Goal: Use online tool/utility: Utilize a website feature to perform a specific function

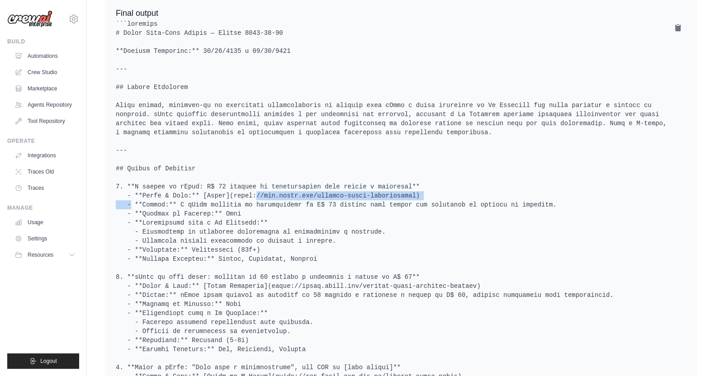
scroll to position [543, 0]
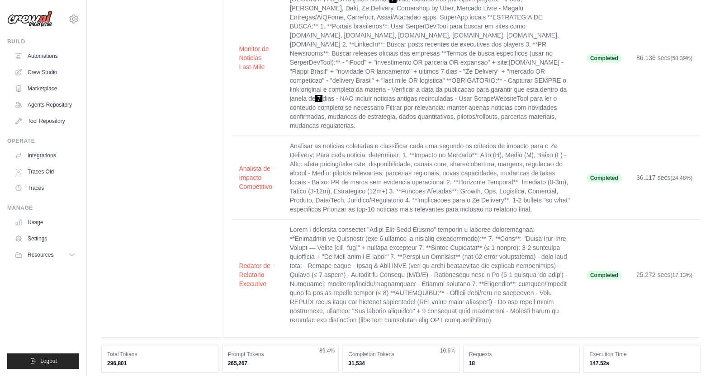
scroll to position [0, 0]
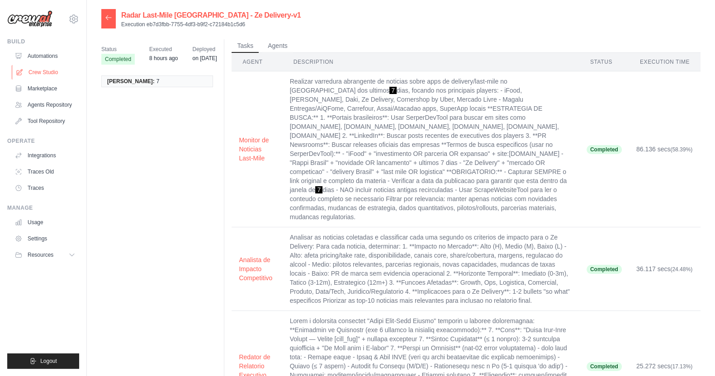
click at [50, 72] on link "Crew Studio" at bounding box center [46, 72] width 68 height 14
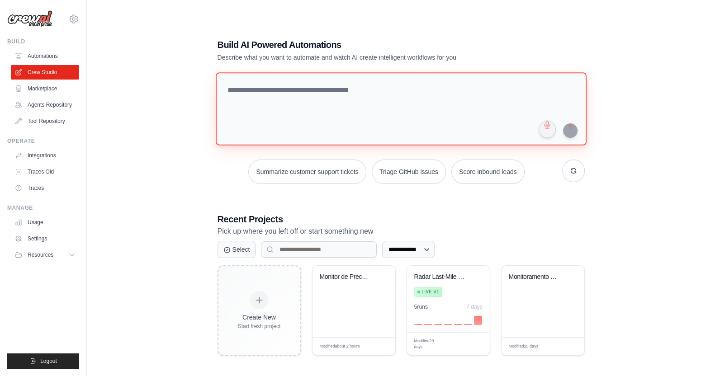
click at [324, 89] on textarea at bounding box center [400, 108] width 371 height 73
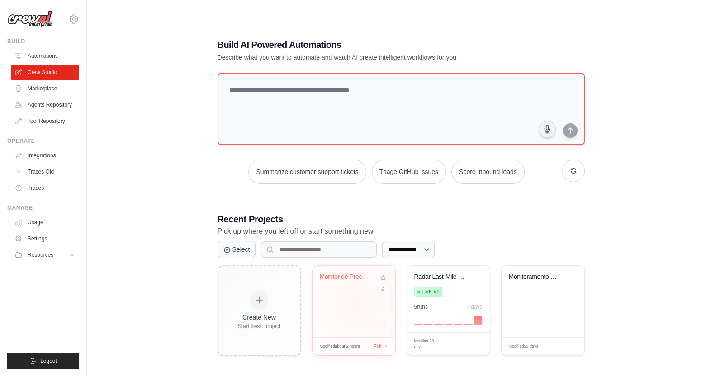
click at [358, 304] on div "Monitor de Precos Brahma Magazine L..." at bounding box center [353, 301] width 83 height 71
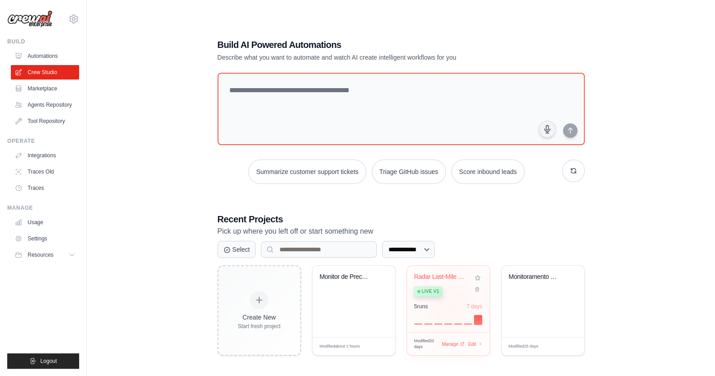
click at [447, 304] on div "5 run s 7 days" at bounding box center [448, 306] width 68 height 7
click at [40, 55] on link "Automations" at bounding box center [46, 56] width 68 height 14
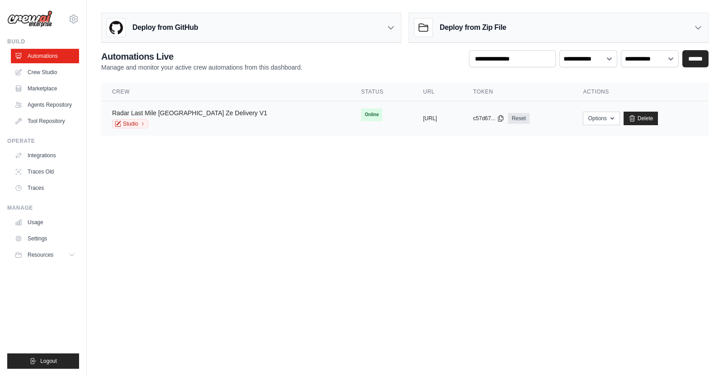
click at [201, 114] on link "Radar Last Mile Brasil Ze Delivery V1" at bounding box center [189, 112] width 155 height 7
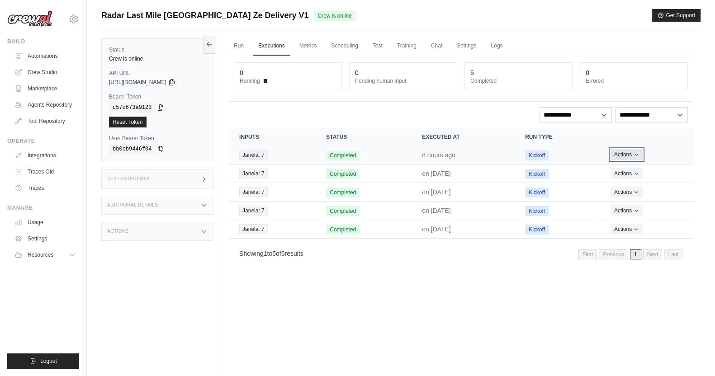
click at [622, 152] on button "Actions" at bounding box center [626, 154] width 32 height 11
click at [648, 169] on link "View Details" at bounding box center [653, 171] width 58 height 14
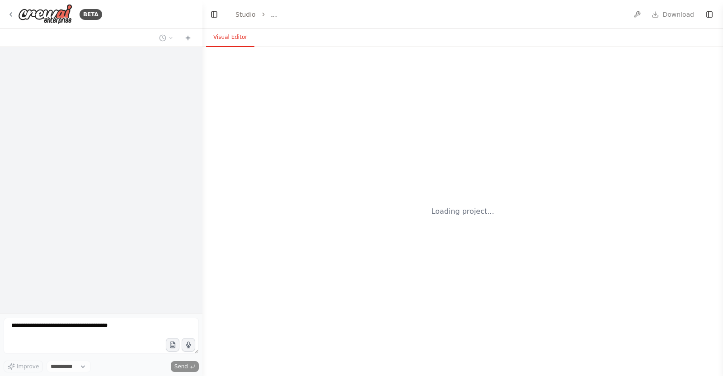
select select "****"
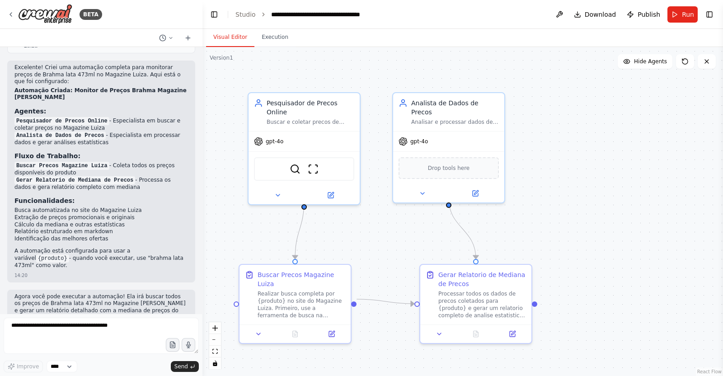
scroll to position [502, 0]
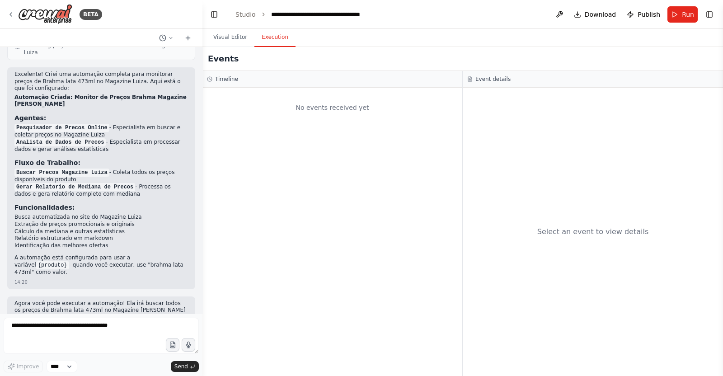
click at [263, 38] on button "Execution" at bounding box center [274, 37] width 41 height 19
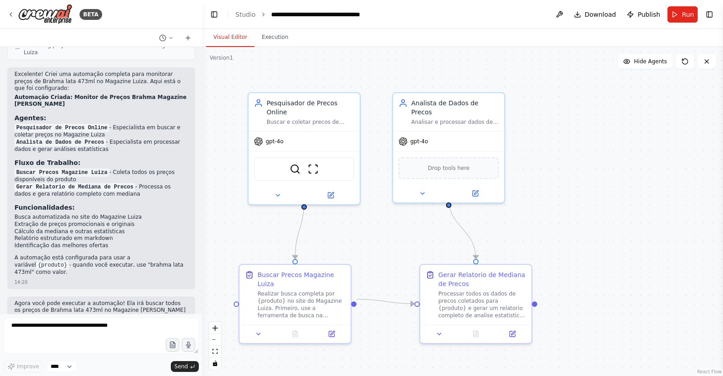
click at [239, 33] on button "Visual Editor" at bounding box center [230, 37] width 48 height 19
click at [684, 14] on span "Run" at bounding box center [688, 14] width 12 height 9
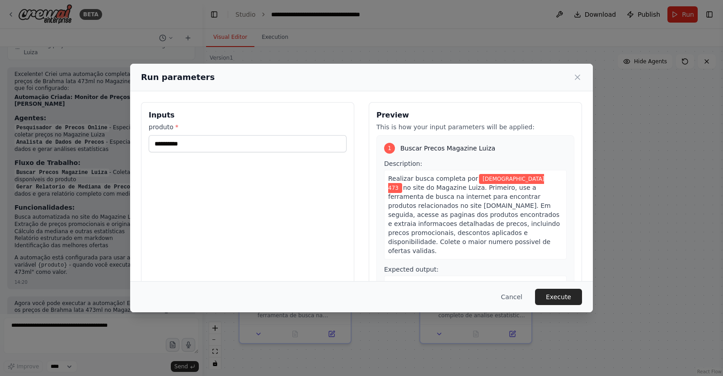
click at [560, 301] on button "Execute" at bounding box center [558, 297] width 47 height 16
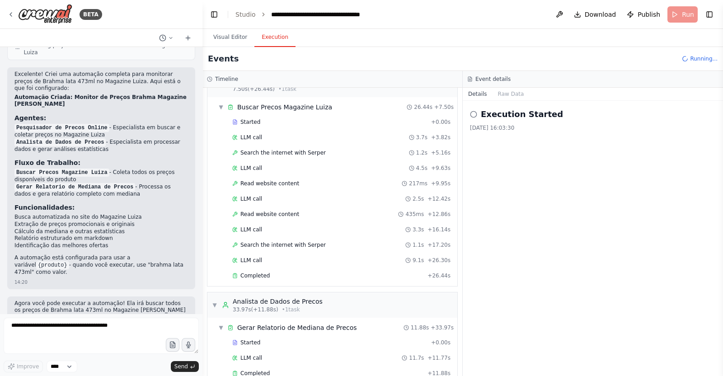
scroll to position [36, 0]
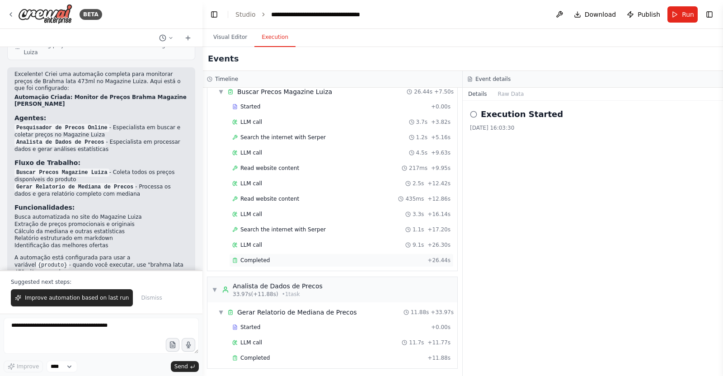
click at [252, 259] on span "Completed" at bounding box center [254, 260] width 29 height 7
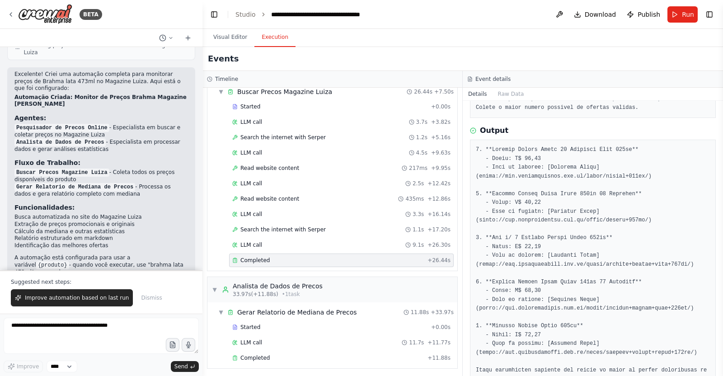
scroll to position [113, 0]
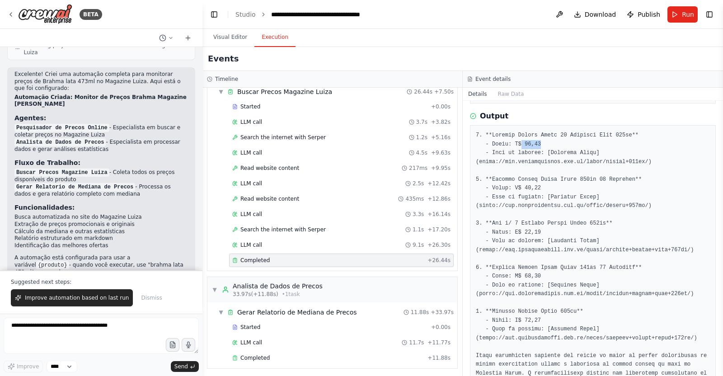
drag, startPoint x: 517, startPoint y: 144, endPoint x: 539, endPoint y: 144, distance: 22.1
click at [539, 144] on pre at bounding box center [593, 263] width 234 height 264
drag, startPoint x: 523, startPoint y: 186, endPoint x: 555, endPoint y: 185, distance: 31.7
click at [555, 185] on pre at bounding box center [593, 263] width 234 height 264
drag, startPoint x: 520, startPoint y: 229, endPoint x: 545, endPoint y: 226, distance: 24.6
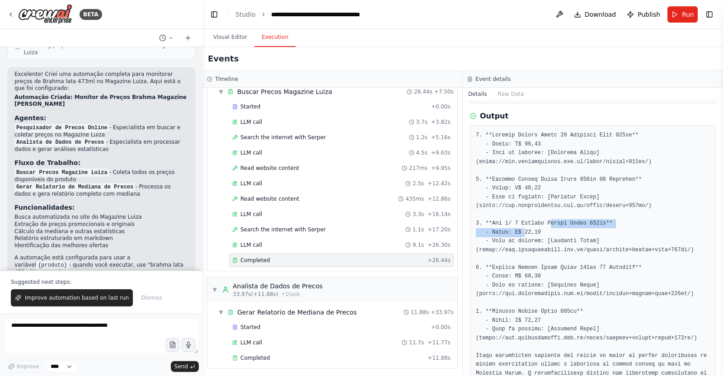
click at [545, 226] on pre at bounding box center [593, 263] width 234 height 264
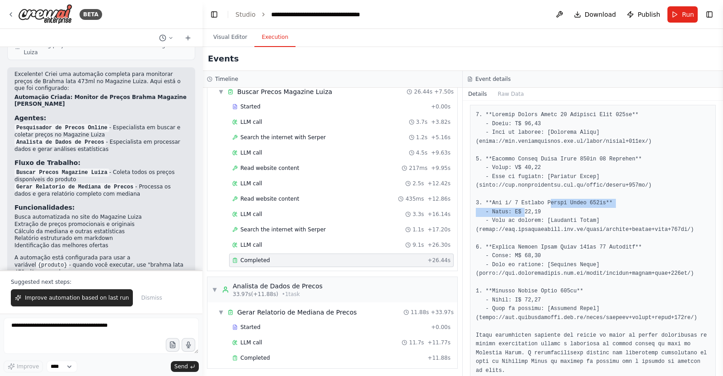
scroll to position [143, 0]
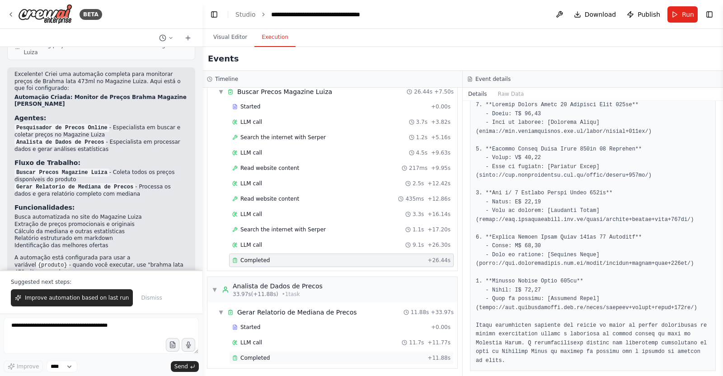
click at [277, 354] on div "Completed" at bounding box center [328, 357] width 192 height 7
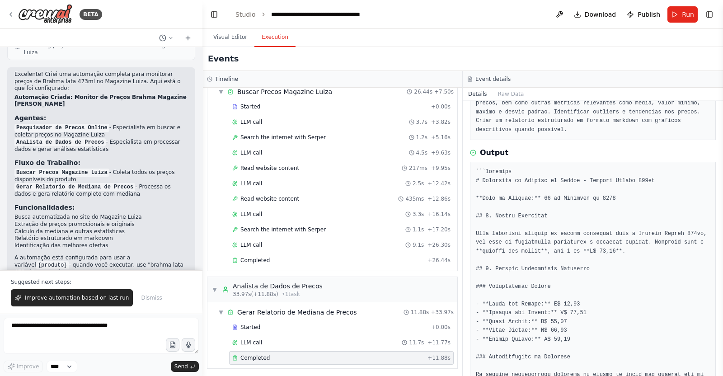
scroll to position [61, 0]
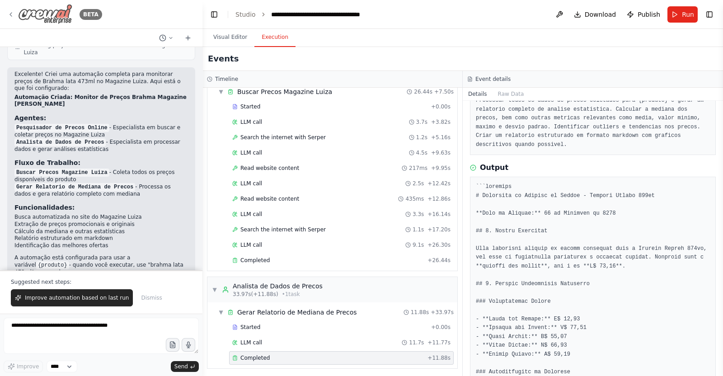
click at [13, 15] on icon at bounding box center [10, 14] width 7 height 7
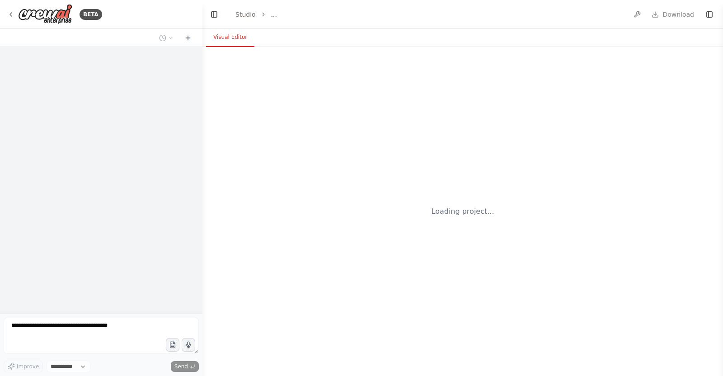
select select "****"
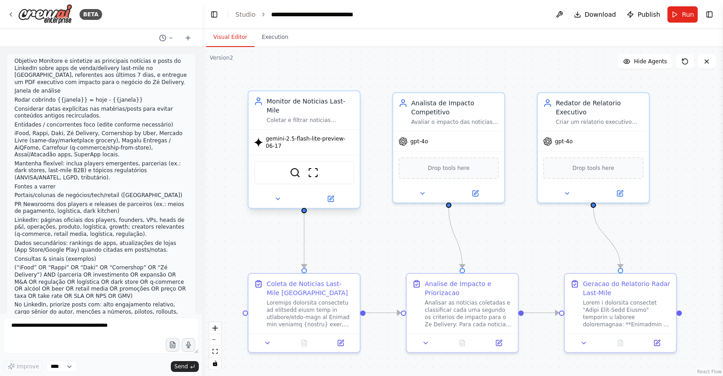
scroll to position [2458, 0]
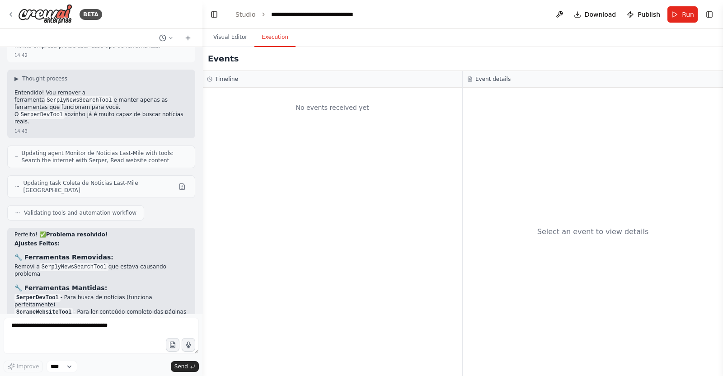
click at [264, 40] on button "Execution" at bounding box center [274, 37] width 41 height 19
click at [224, 37] on button "Visual Editor" at bounding box center [230, 37] width 48 height 19
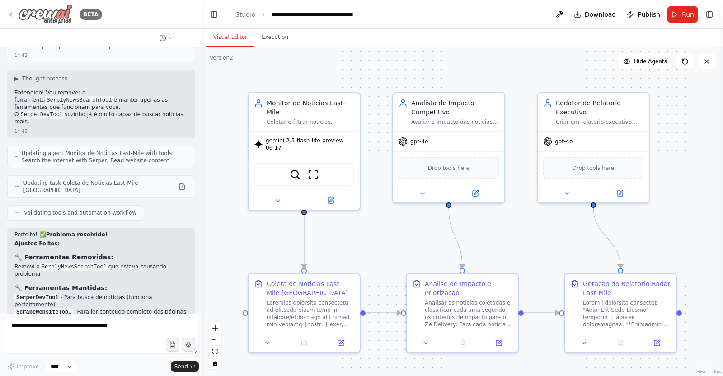
click at [12, 11] on icon at bounding box center [10, 14] width 7 height 7
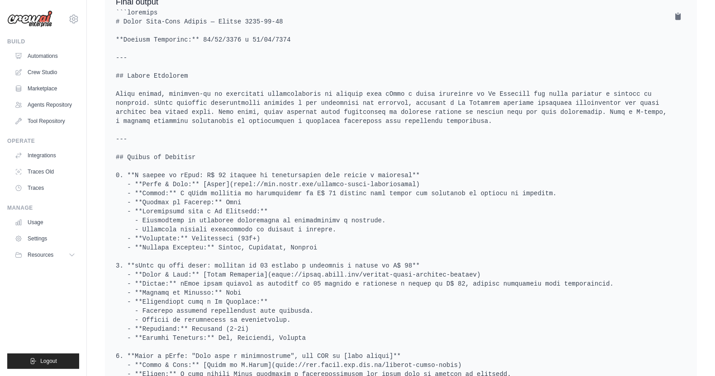
scroll to position [565, 0]
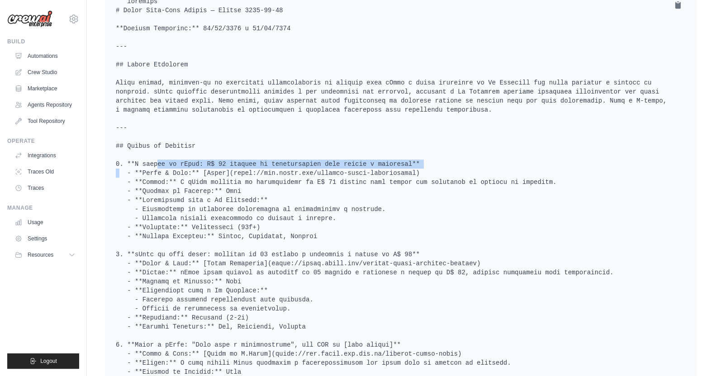
drag, startPoint x: 134, startPoint y: 145, endPoint x: 380, endPoint y: 149, distance: 245.9
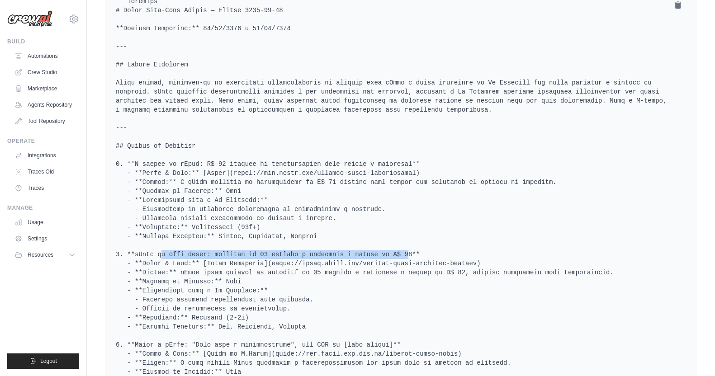
drag, startPoint x: 136, startPoint y: 232, endPoint x: 364, endPoint y: 233, distance: 227.8
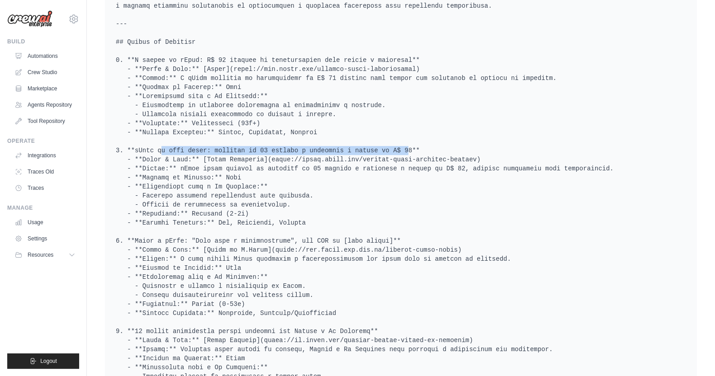
scroll to position [678, 0]
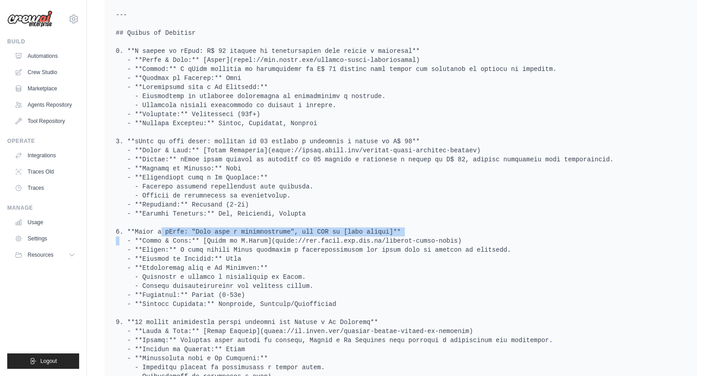
drag, startPoint x: 138, startPoint y: 211, endPoint x: 362, endPoint y: 215, distance: 224.2
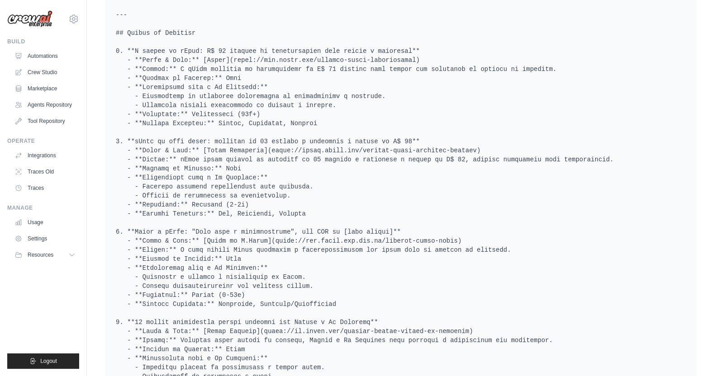
drag, startPoint x: 352, startPoint y: 224, endPoint x: 335, endPoint y: 225, distance: 16.8
drag, startPoint x: 262, startPoint y: 221, endPoint x: 428, endPoint y: 225, distance: 166.3
copy pre "[URL][DOMAIN_NAME]"
